Goal: Information Seeking & Learning: Find specific fact

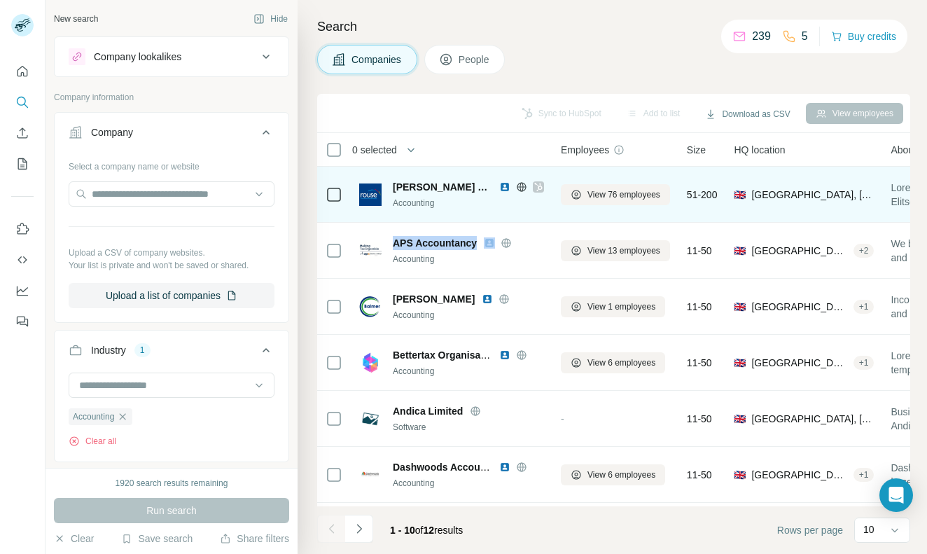
scroll to position [570, 0]
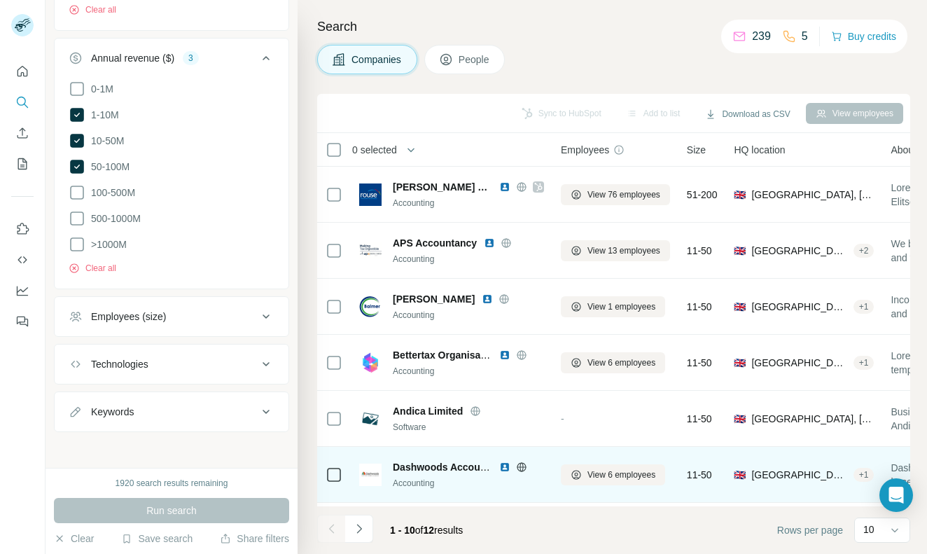
click at [419, 465] on span "Dashwoods Accountants" at bounding box center [451, 466] width 117 height 11
copy span "Dashwoods Accountants"
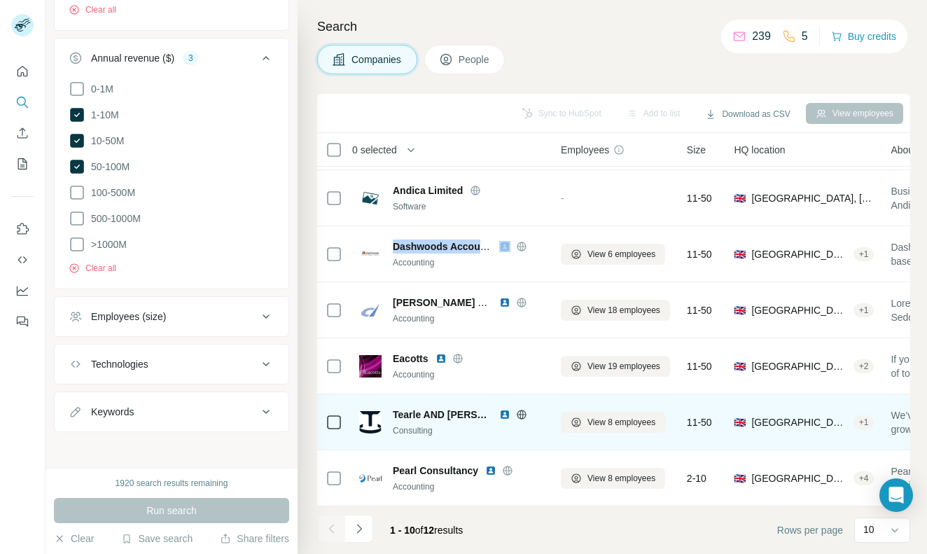
scroll to position [220, 0]
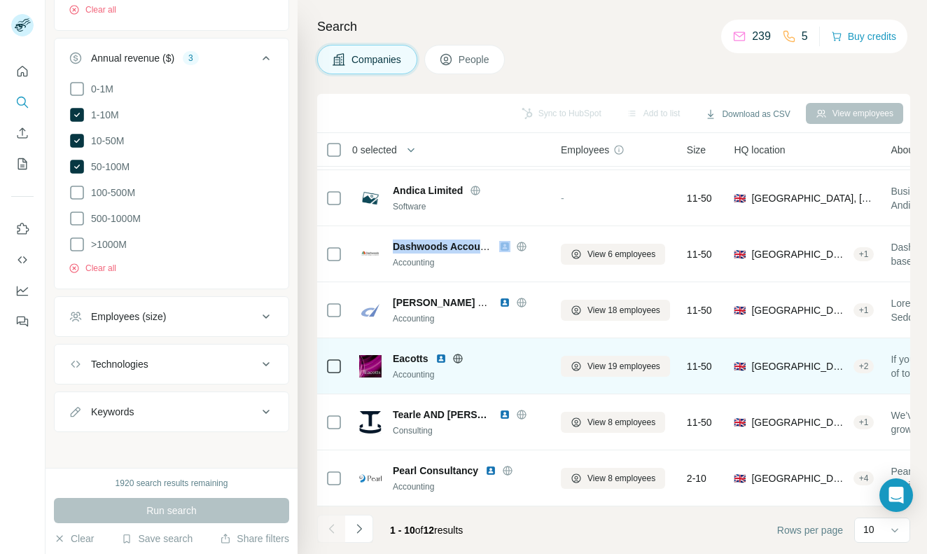
click at [405, 355] on span "Eacotts" at bounding box center [411, 358] width 36 height 14
copy span "Eacotts"
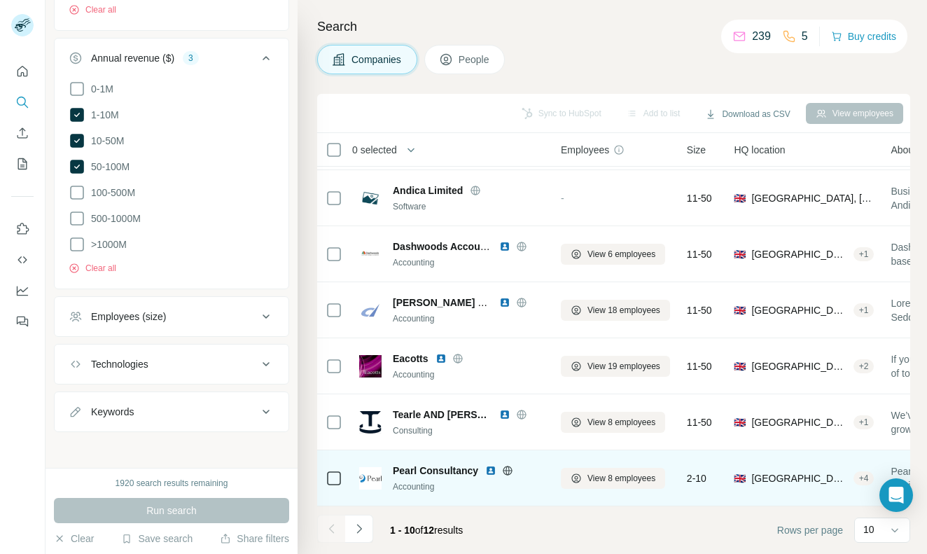
click at [426, 466] on span "Pearl Consultancy" at bounding box center [435, 470] width 85 height 14
copy span "Pearl Consultancy"
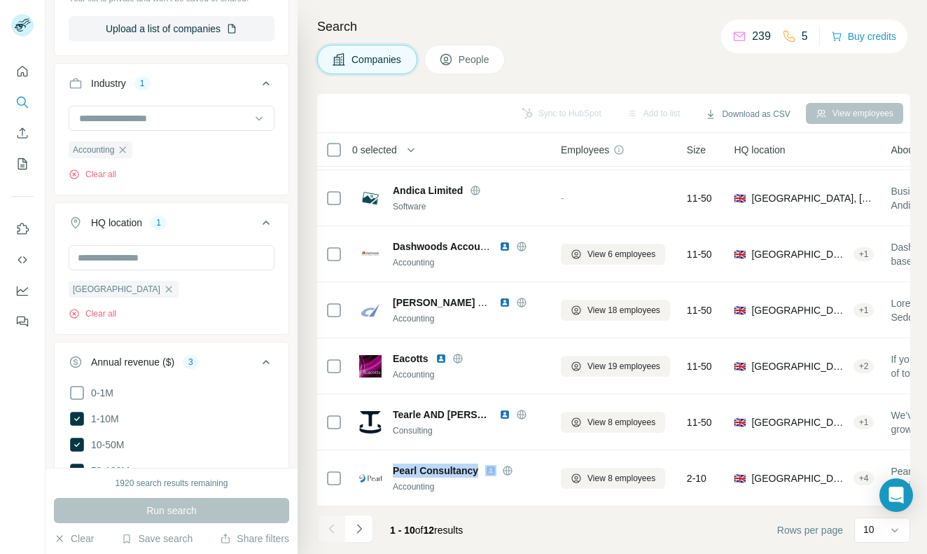
scroll to position [215, 0]
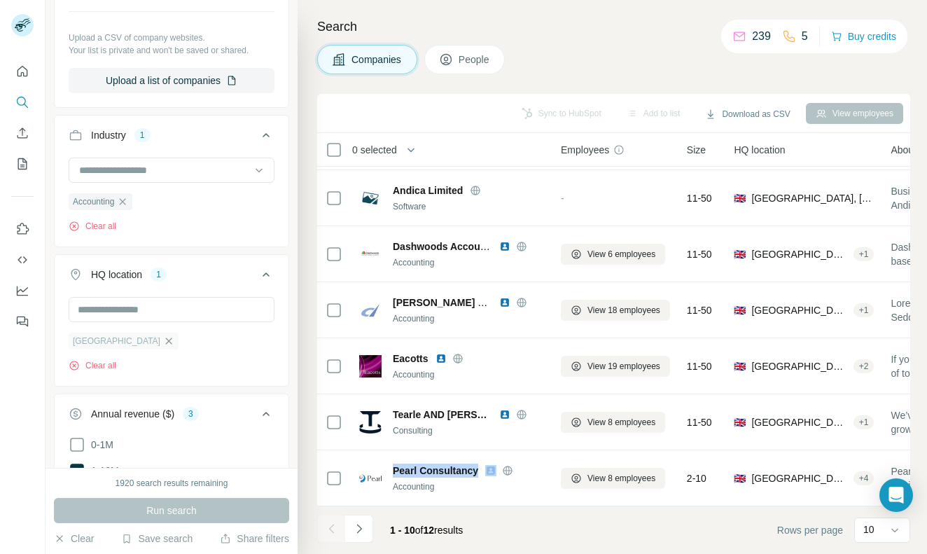
click at [163, 339] on icon "button" at bounding box center [168, 340] width 11 height 11
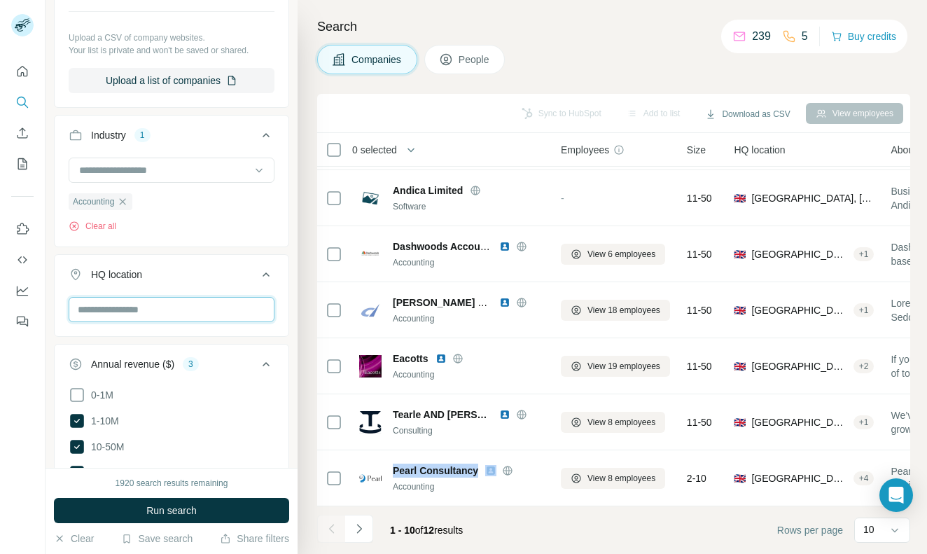
click at [126, 314] on input "text" at bounding box center [172, 309] width 206 height 25
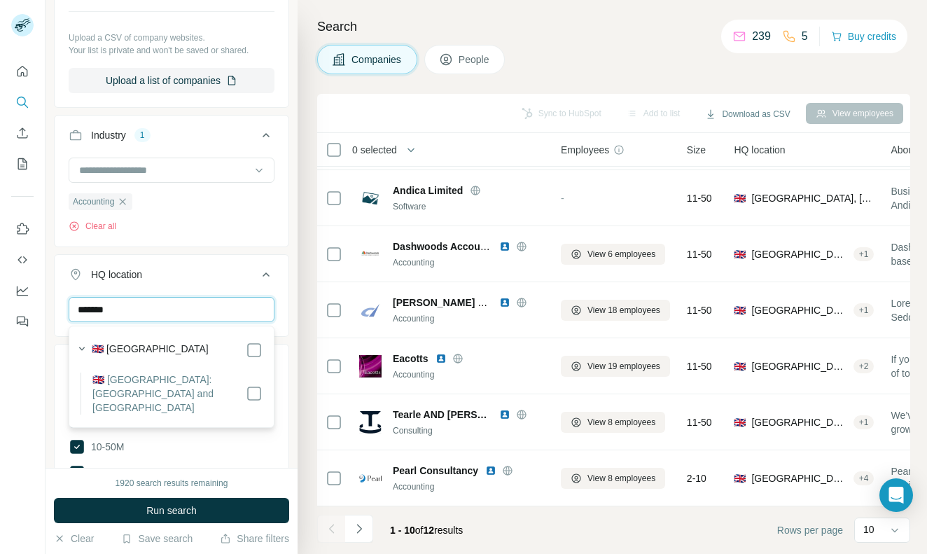
type input "*******"
click at [243, 386] on label "🇬🇧 [GEOGRAPHIC_DATA]: [GEOGRAPHIC_DATA] and [GEOGRAPHIC_DATA]" at bounding box center [168, 393] width 153 height 42
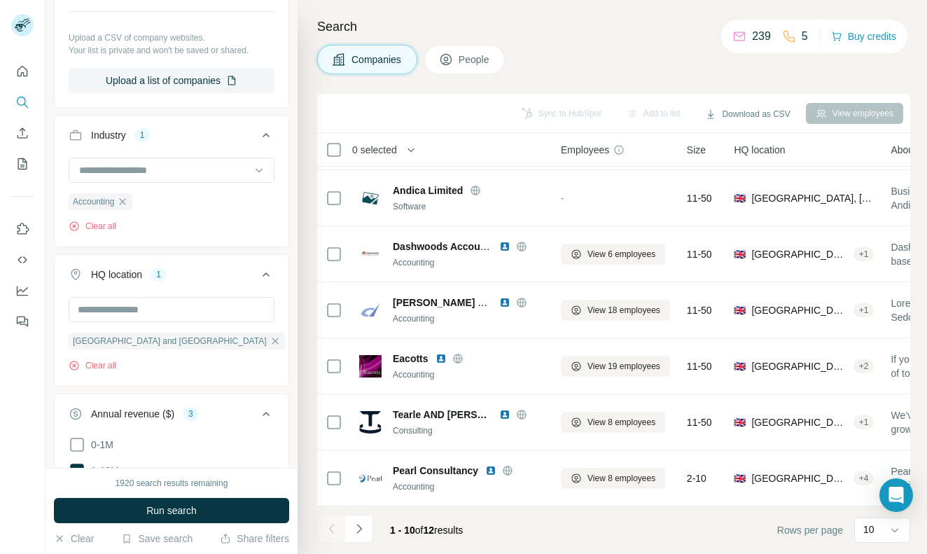
click at [153, 491] on div "1920 search results remaining Run search Clear Save search Share filters" at bounding box center [171, 511] width 252 height 86
click at [164, 499] on button "Run search" at bounding box center [171, 510] width 235 height 25
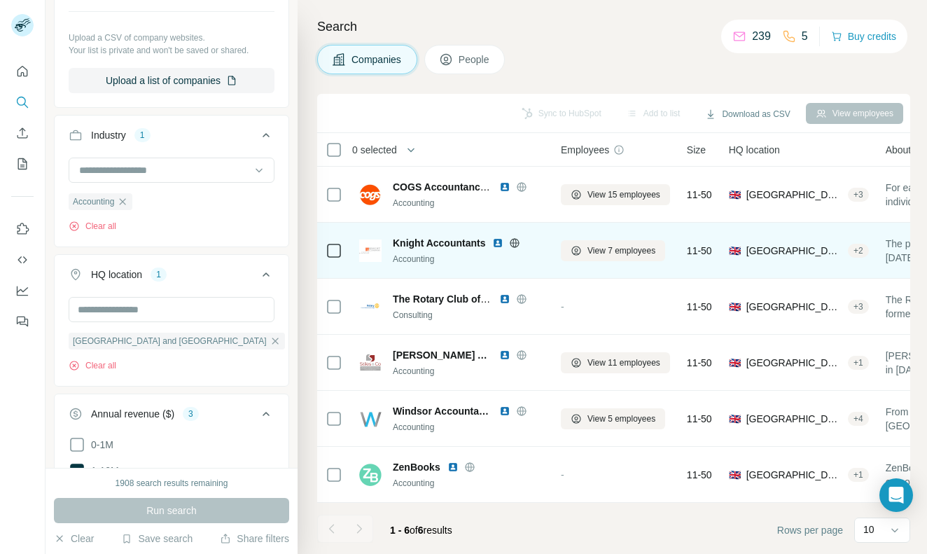
click at [428, 244] on span "Knight Accountants" at bounding box center [439, 243] width 92 height 14
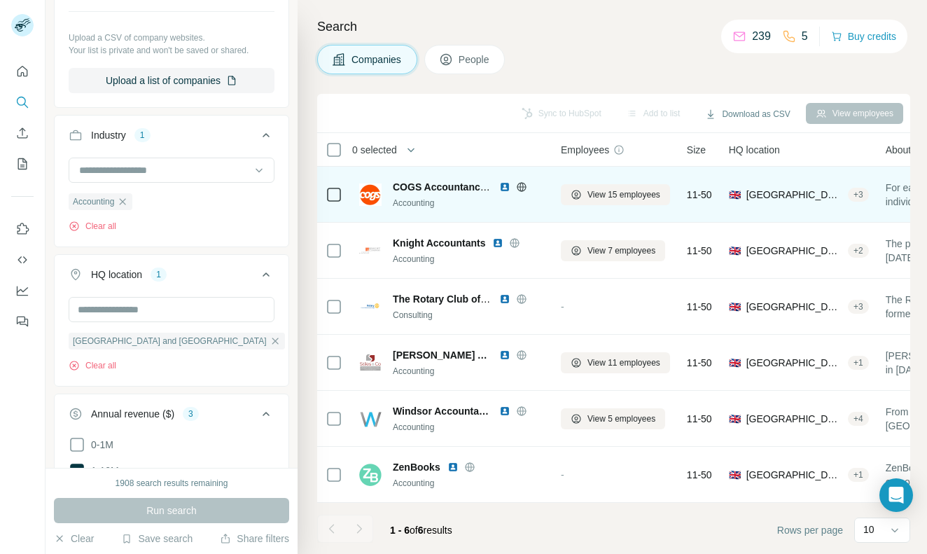
click at [424, 186] on span "COGS Accountancy Services" at bounding box center [461, 186] width 136 height 11
copy span "COGS Accountancy Services"
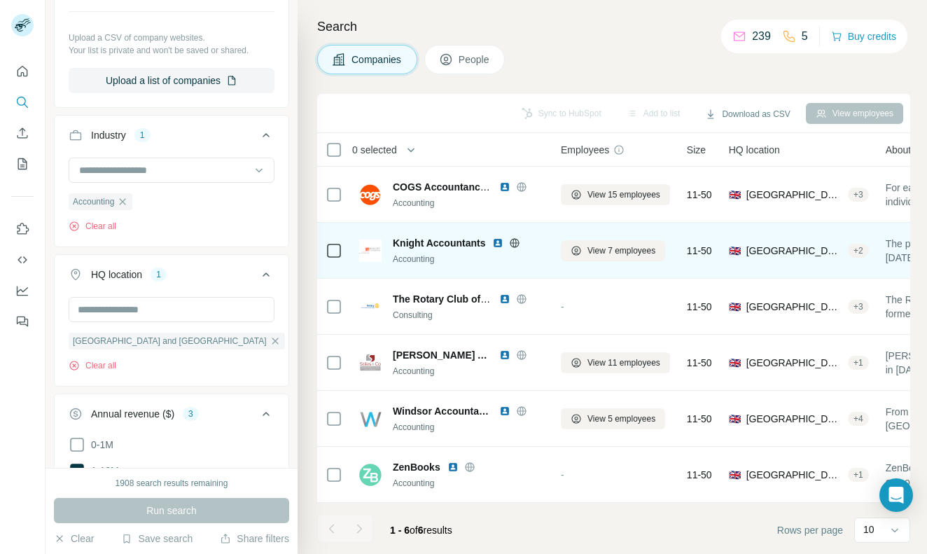
click at [413, 236] on span "Knight Accountants" at bounding box center [439, 243] width 92 height 14
copy span "Knight Accountants"
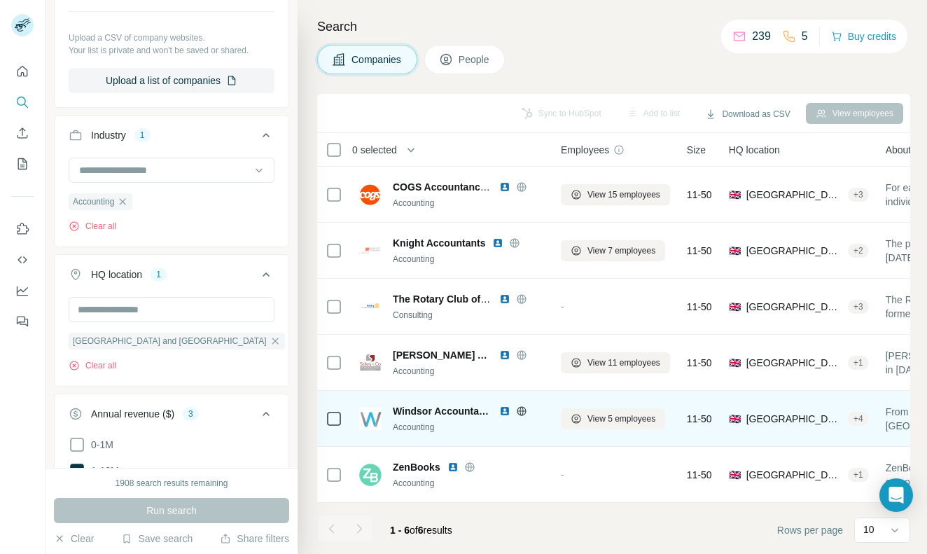
click at [436, 409] on span "Windsor Accountancy" at bounding box center [442, 411] width 99 height 14
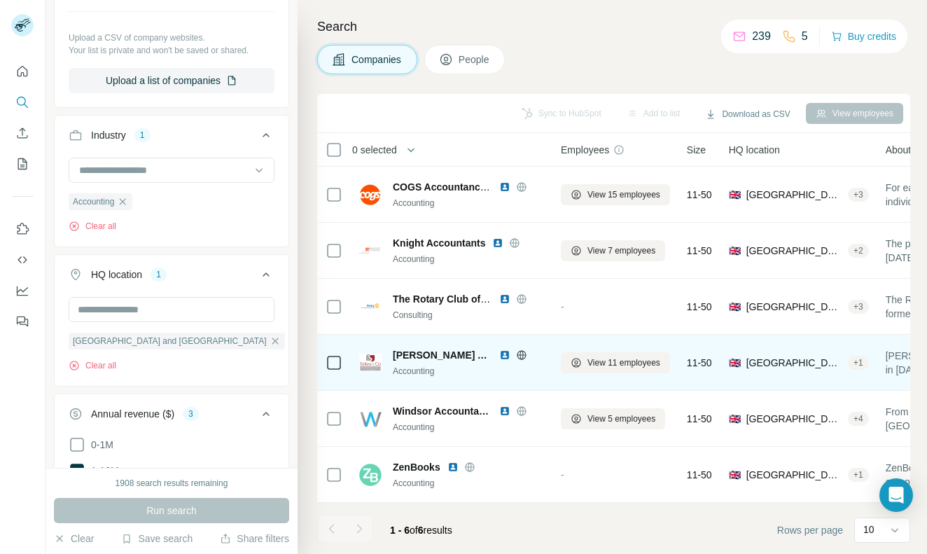
click at [416, 355] on span "[PERSON_NAME] Accountants" at bounding box center [442, 355] width 99 height 14
copy span "[PERSON_NAME] Accountants"
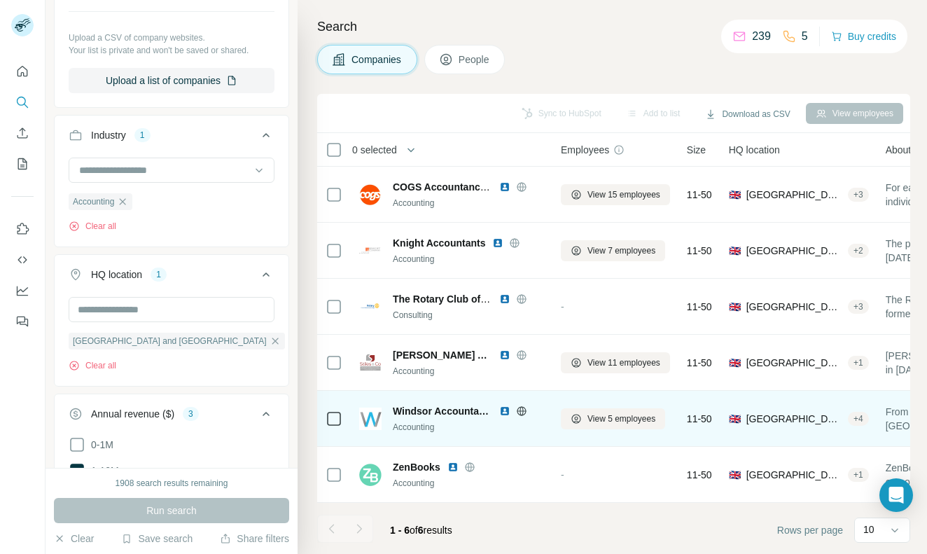
click at [433, 410] on span "Windsor Accountancy" at bounding box center [442, 411] width 99 height 14
copy span "Windsor Accountancy"
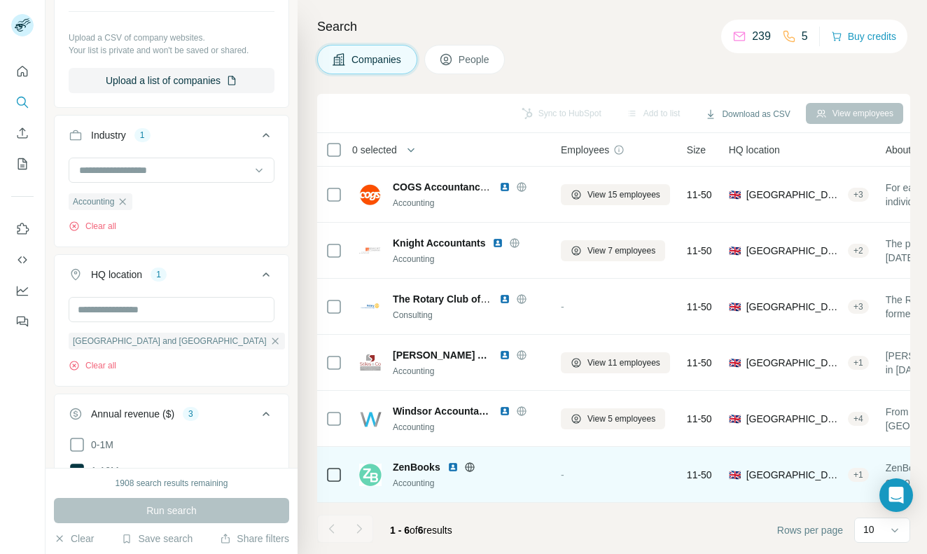
click at [409, 469] on span "ZenBooks" at bounding box center [417, 467] width 48 height 14
